Goal: Check status: Check status

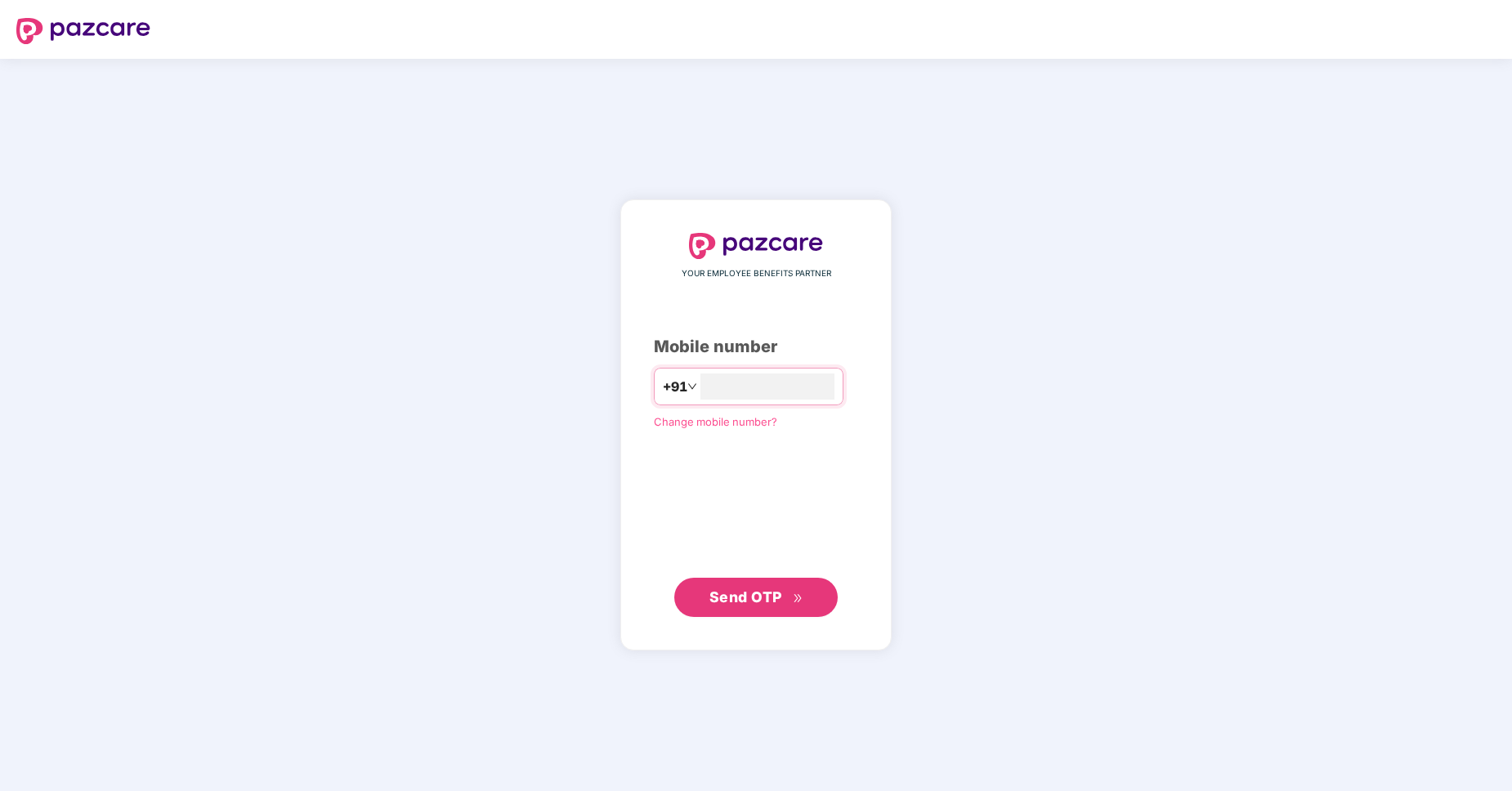
type input "**********"
click at [727, 591] on span "Send OTP" at bounding box center [745, 595] width 73 height 17
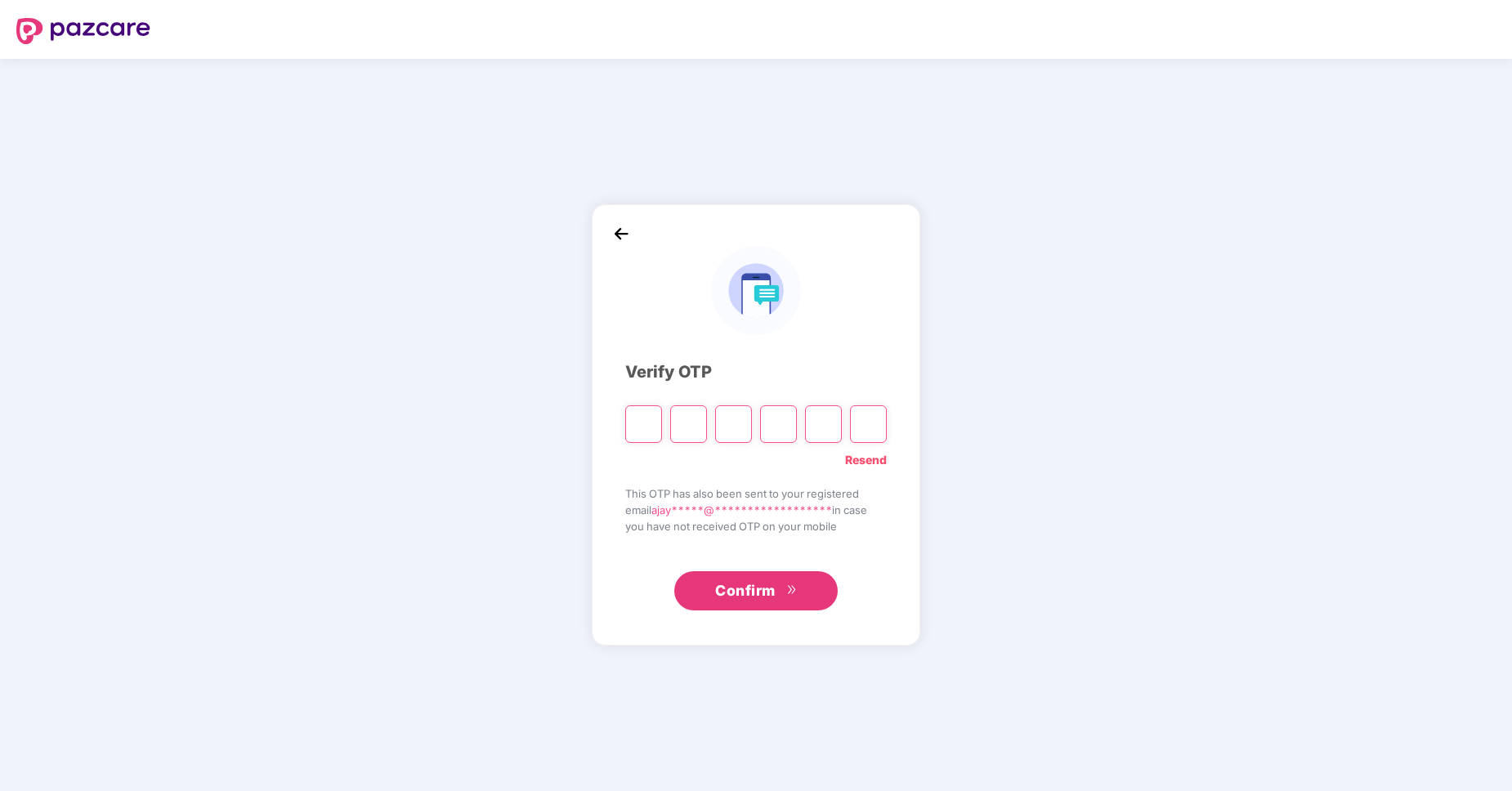
click at [638, 416] on input "Please enter verification code. Digit 1" at bounding box center [643, 424] width 37 height 38
type input "*"
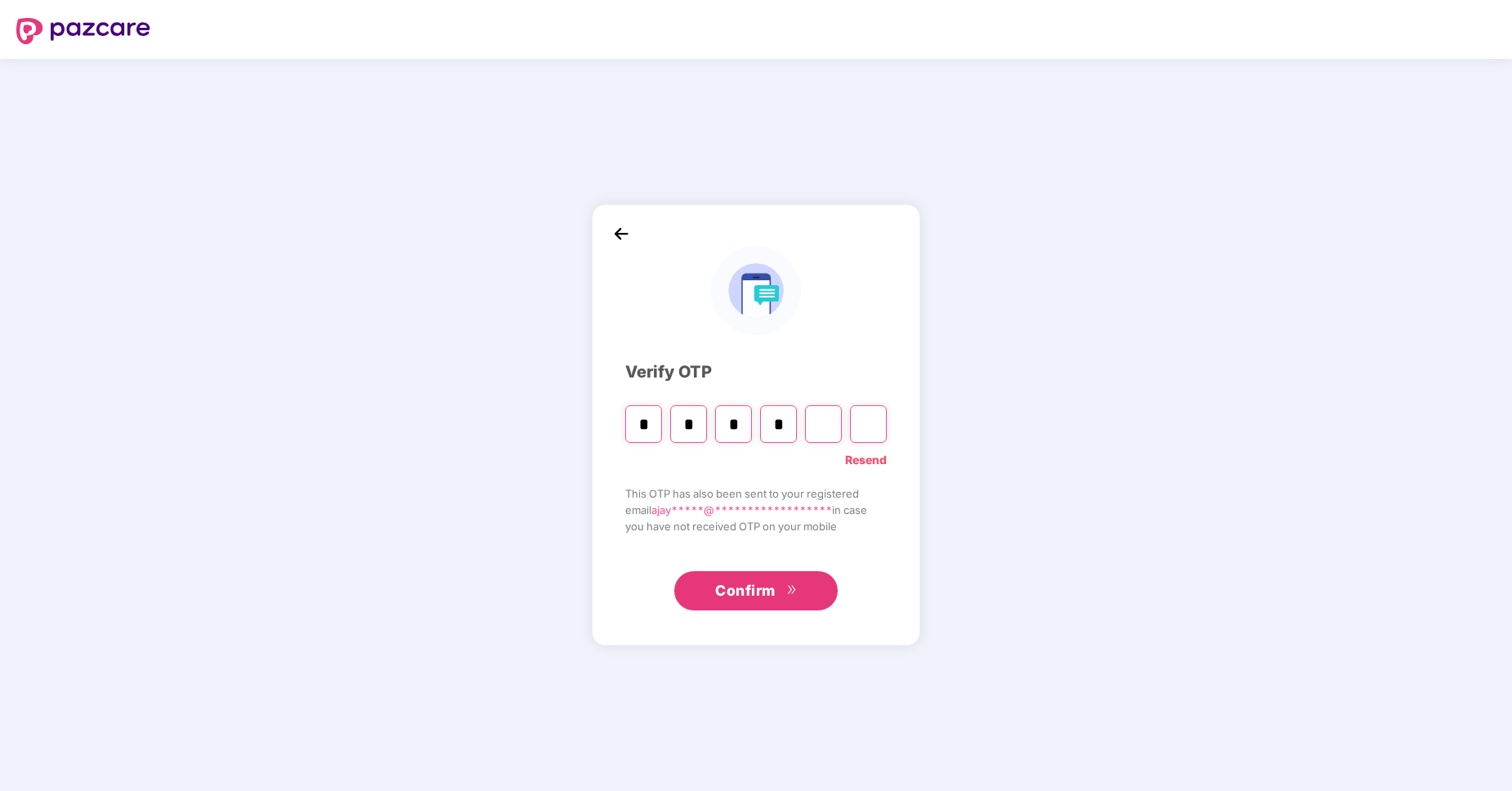
type input "*"
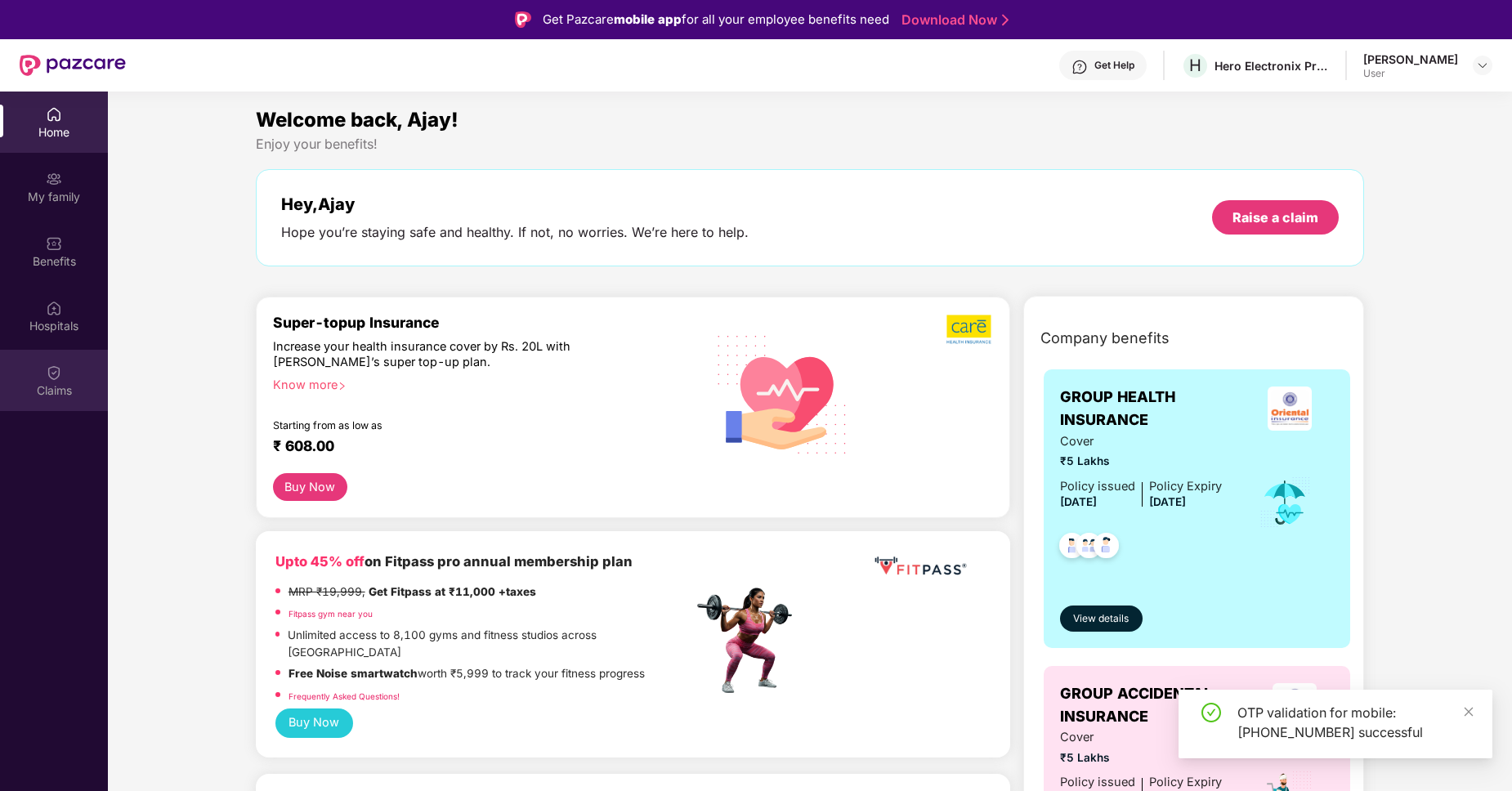
click at [52, 375] on img at bounding box center [54, 373] width 16 height 16
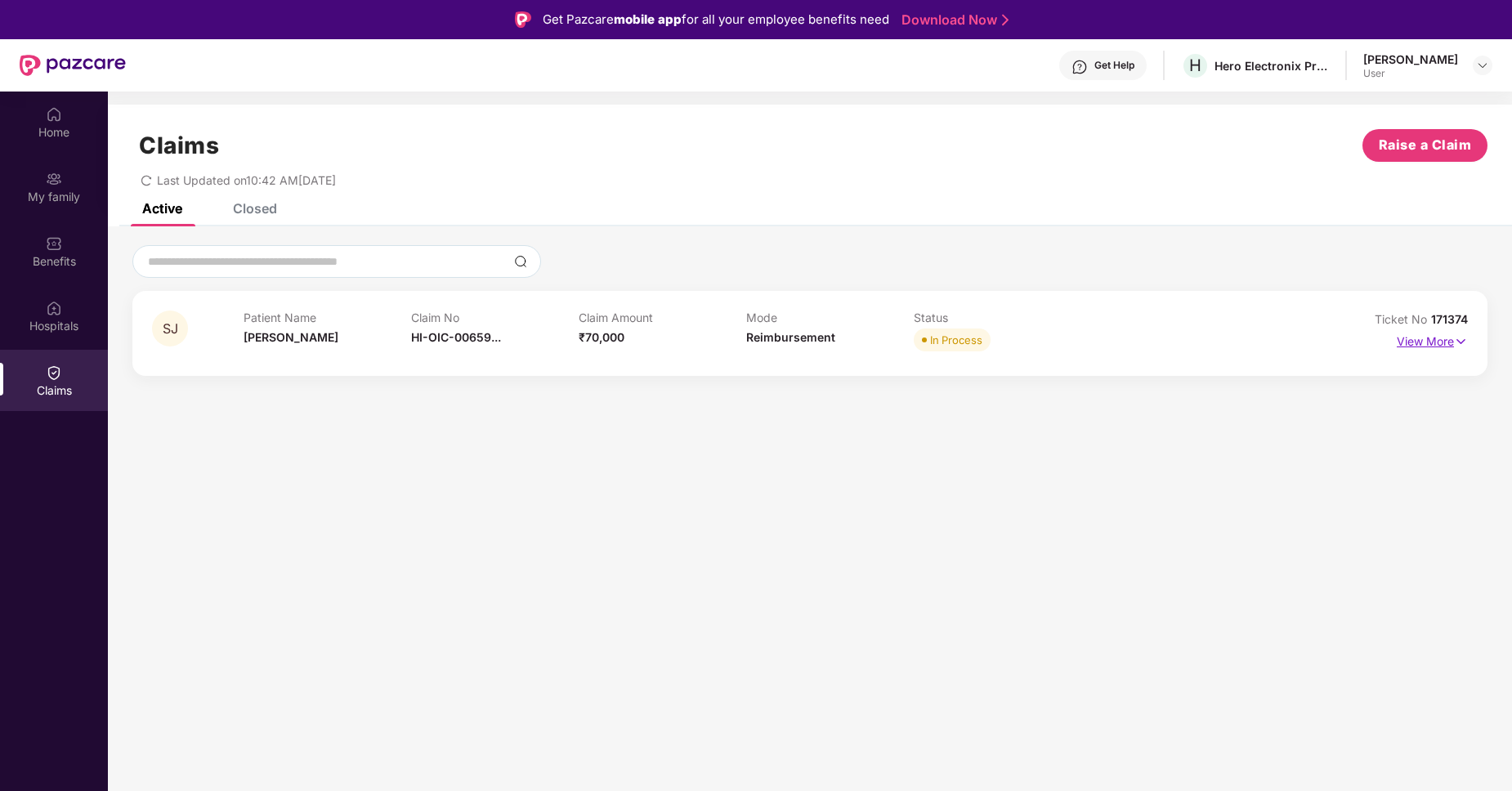
click at [1437, 343] on p "View More" at bounding box center [1431, 340] width 71 height 22
